Goal: Navigation & Orientation: Find specific page/section

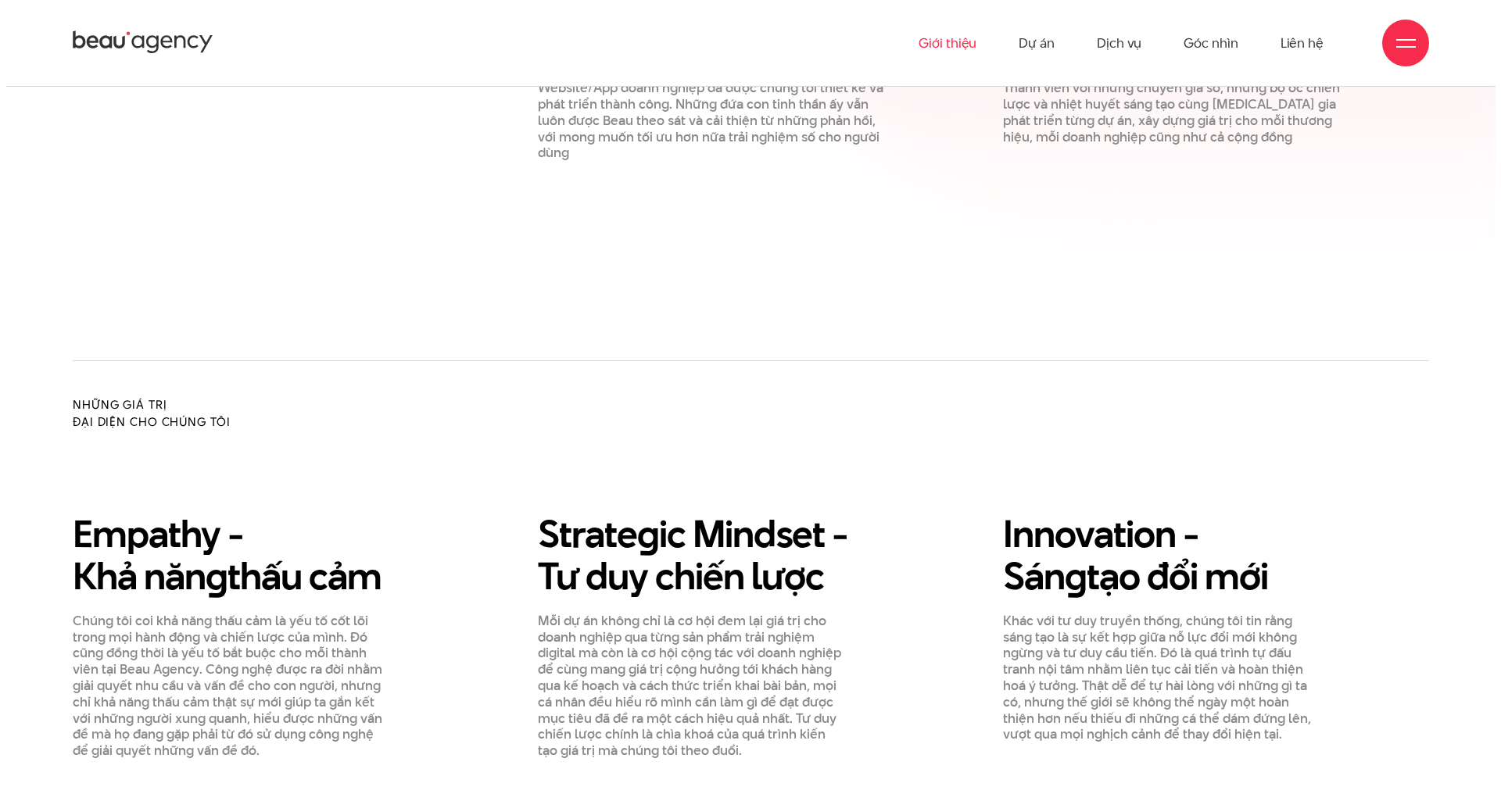
scroll to position [1876, 0]
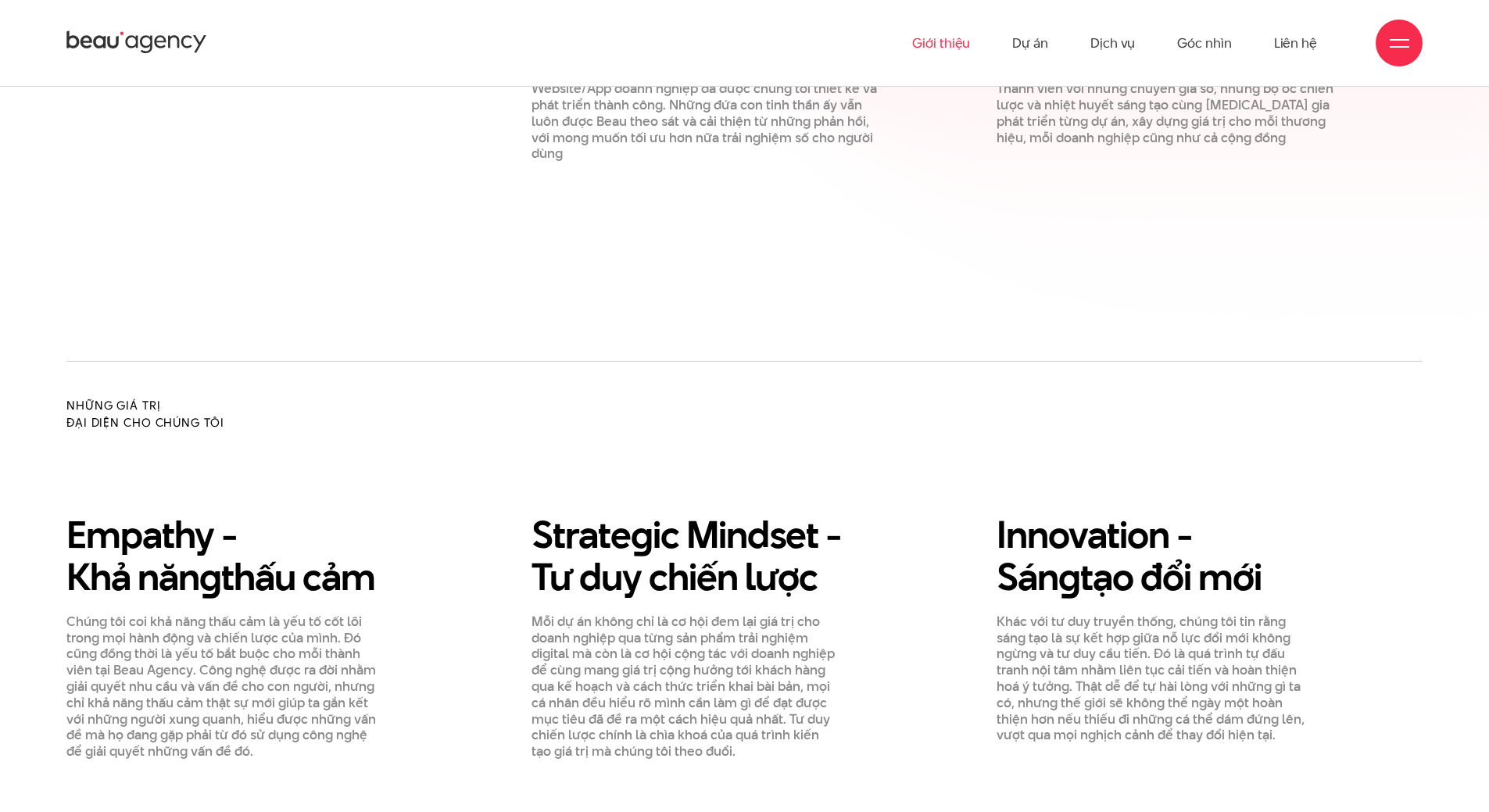
click at [1400, 48] on div at bounding box center [1400, 43] width 20 height 20
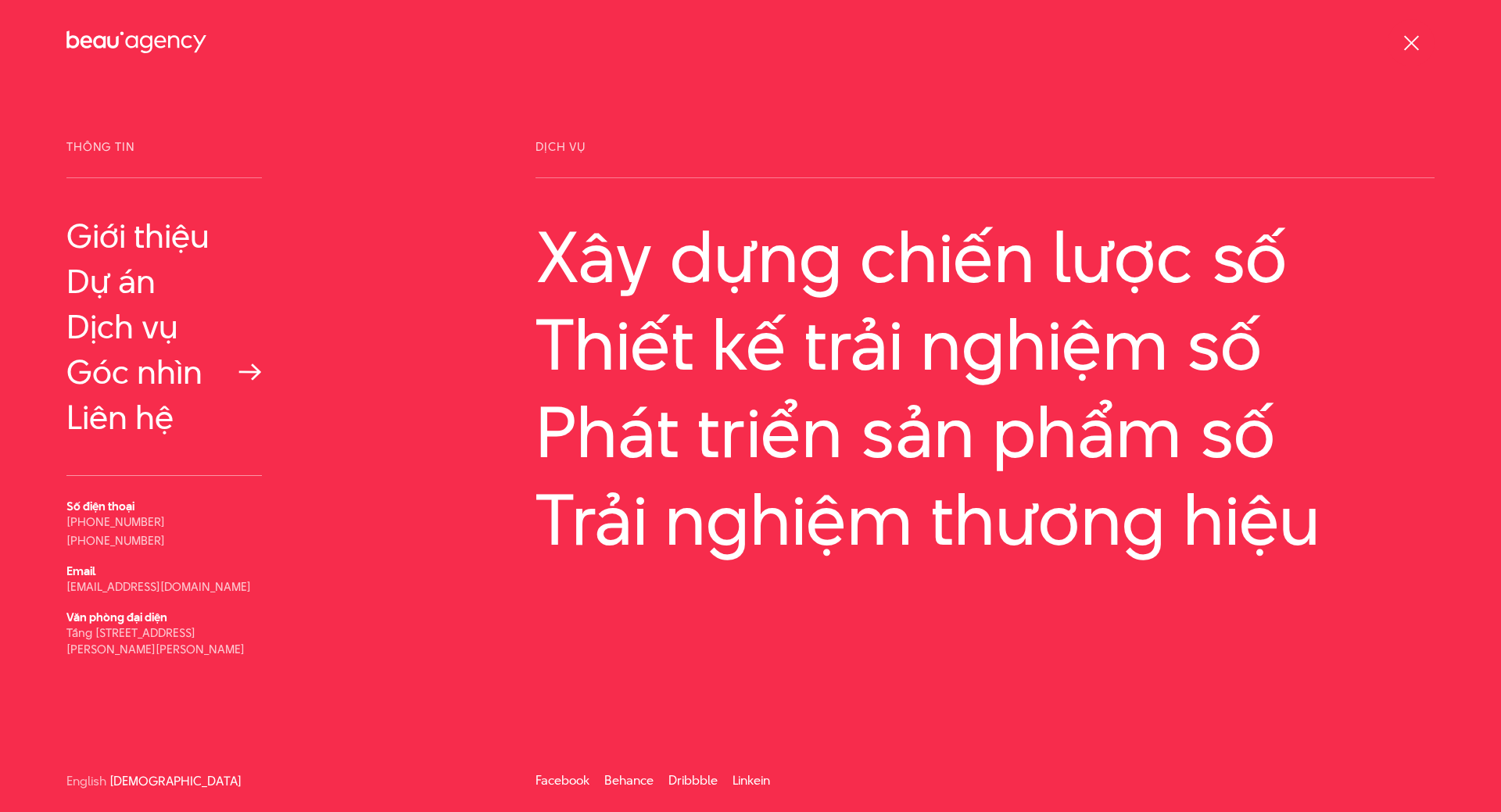
click at [177, 357] on link "Góc nhìn" at bounding box center [163, 372] width 195 height 38
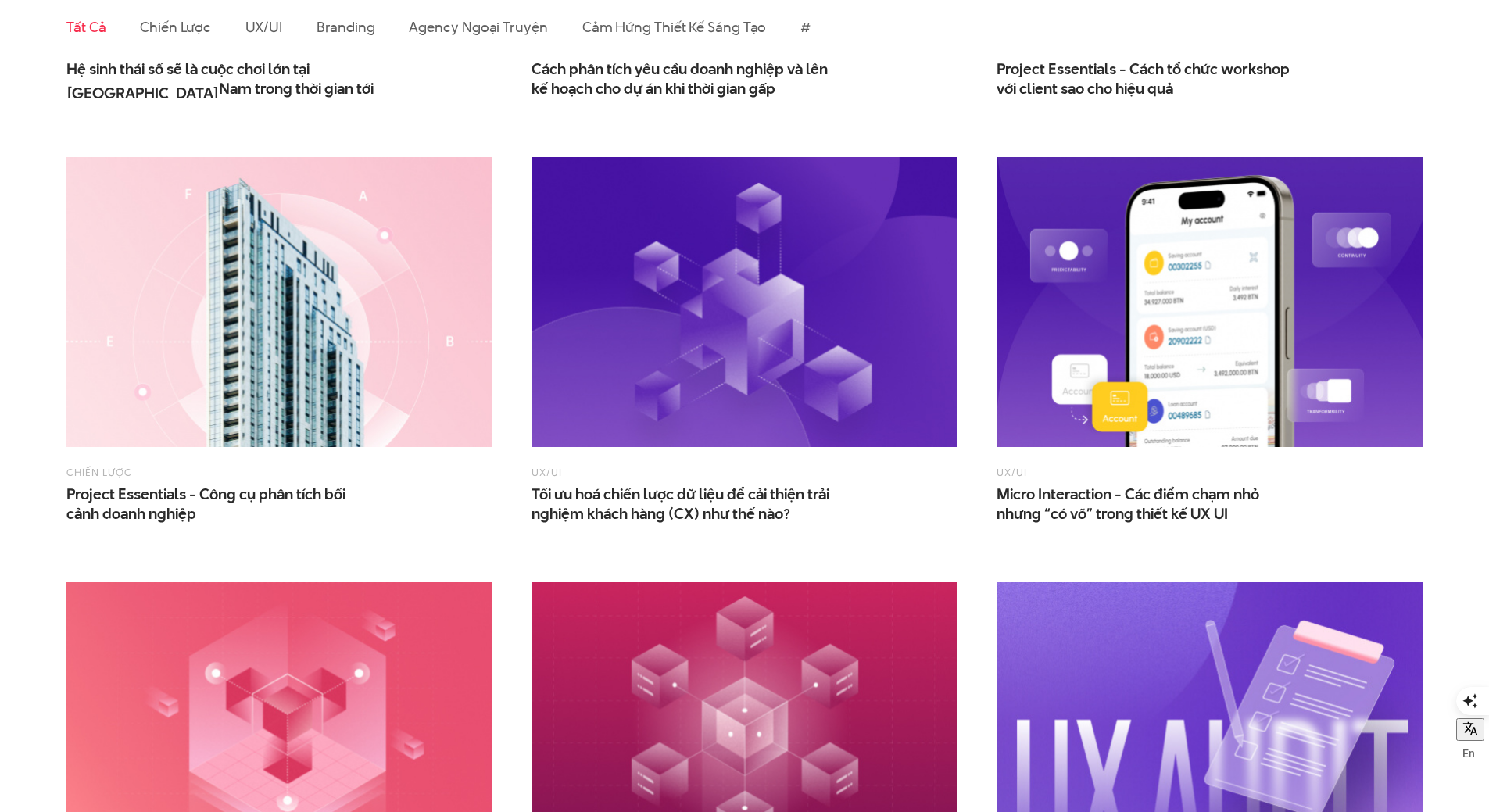
scroll to position [1016, 0]
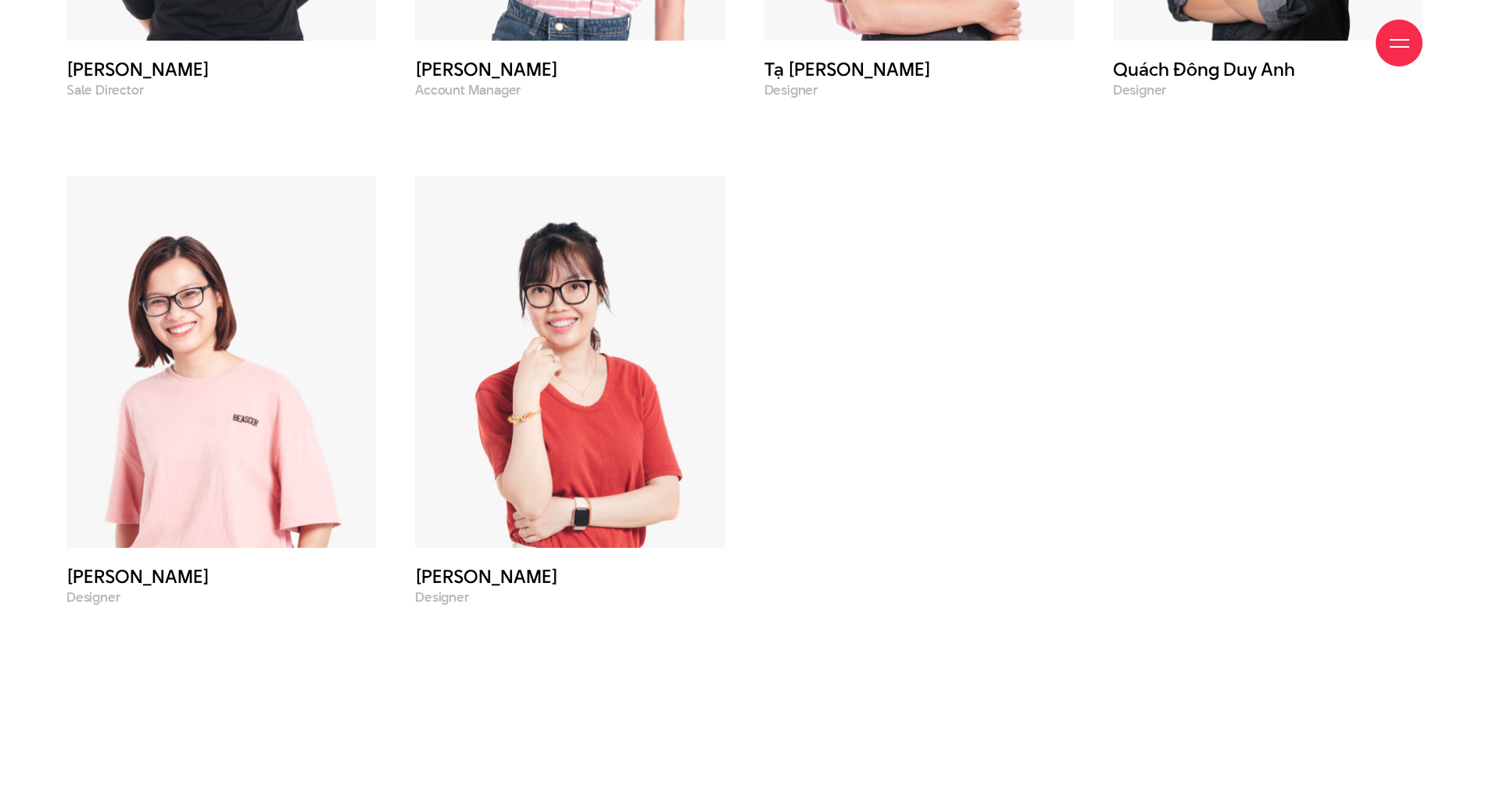
scroll to position [7157, 0]
